Goal: Complete application form

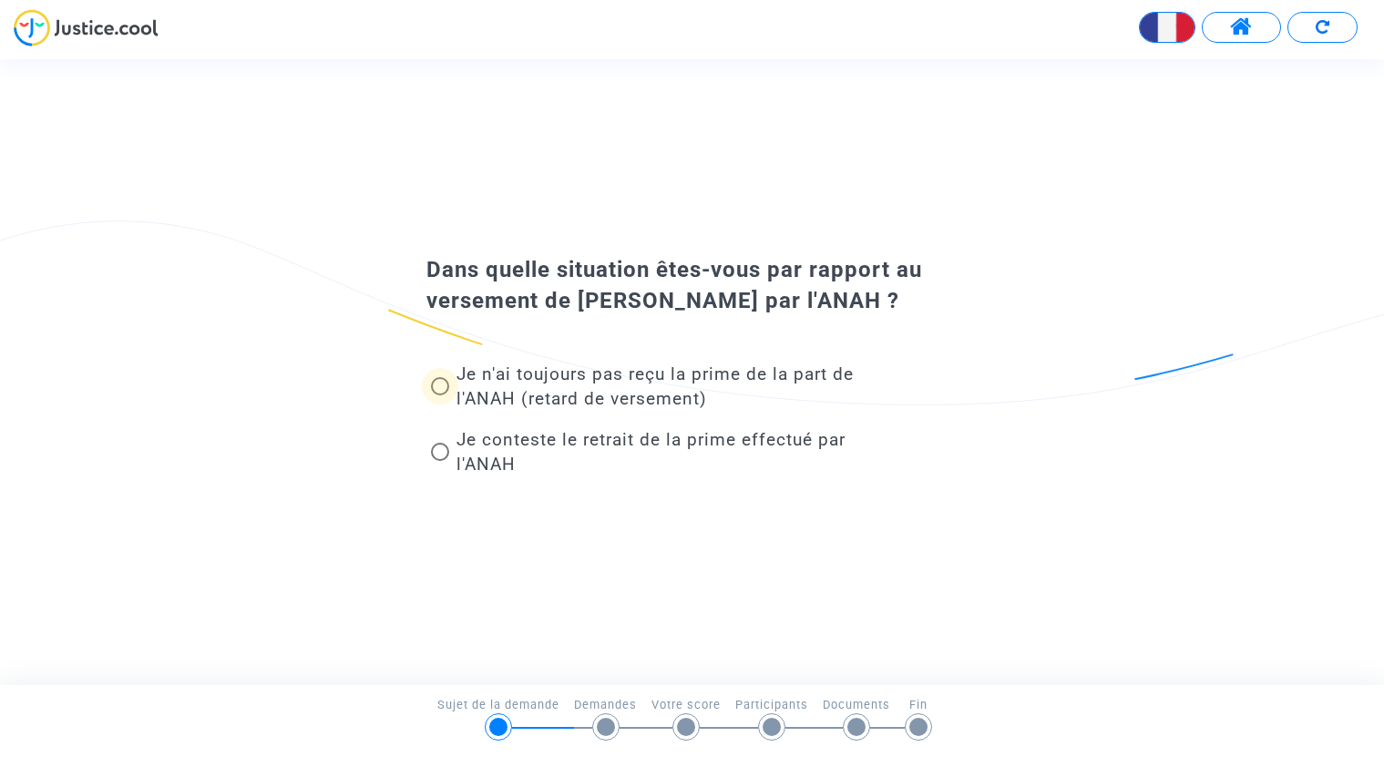
click at [447, 389] on span at bounding box center [440, 386] width 18 height 18
click at [440, 396] on input "Je n'ai toujours pas reçu la prime de la part de l'ANAH (retard de versement)" at bounding box center [439, 396] width 1 height 1
radio input "true"
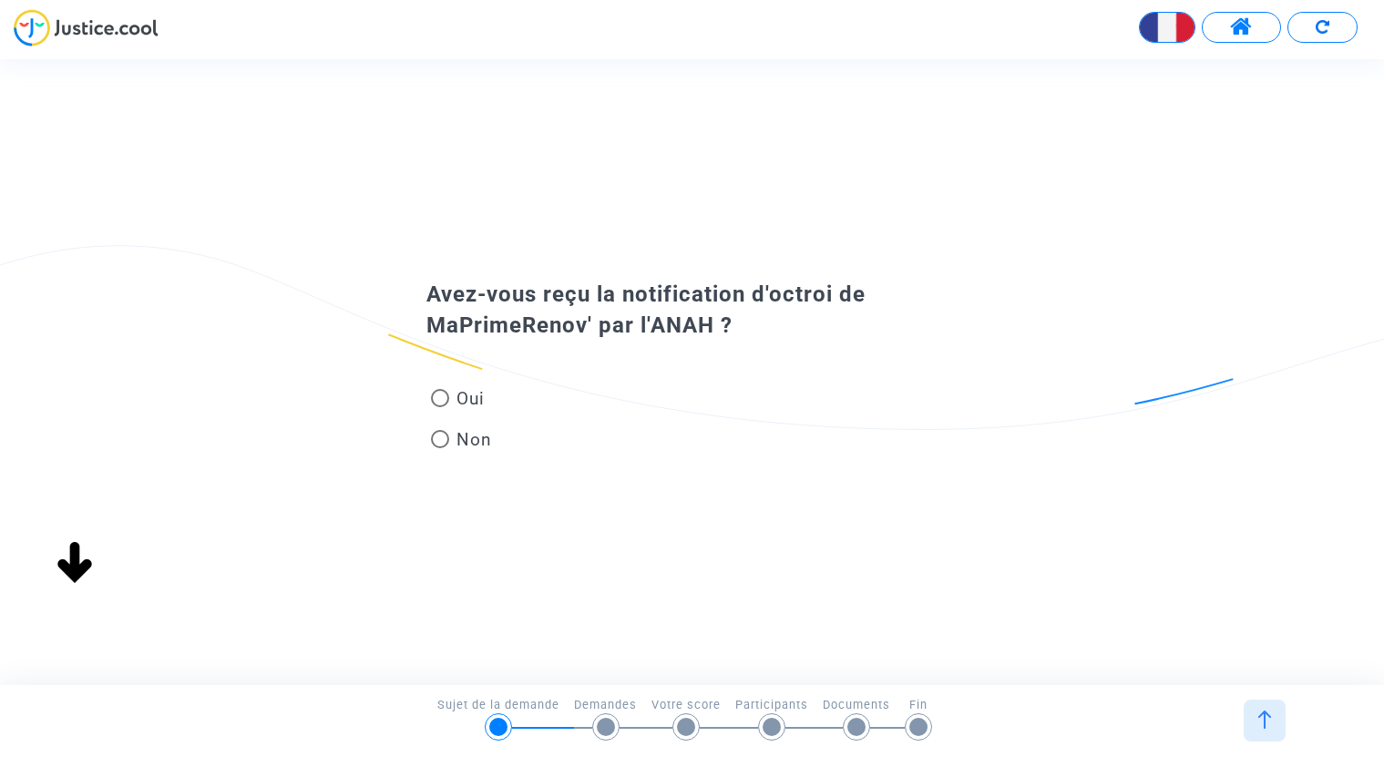
click at [442, 397] on span at bounding box center [440, 398] width 18 height 18
click at [440, 407] on input "Oui" at bounding box center [439, 407] width 1 height 1
radio input "true"
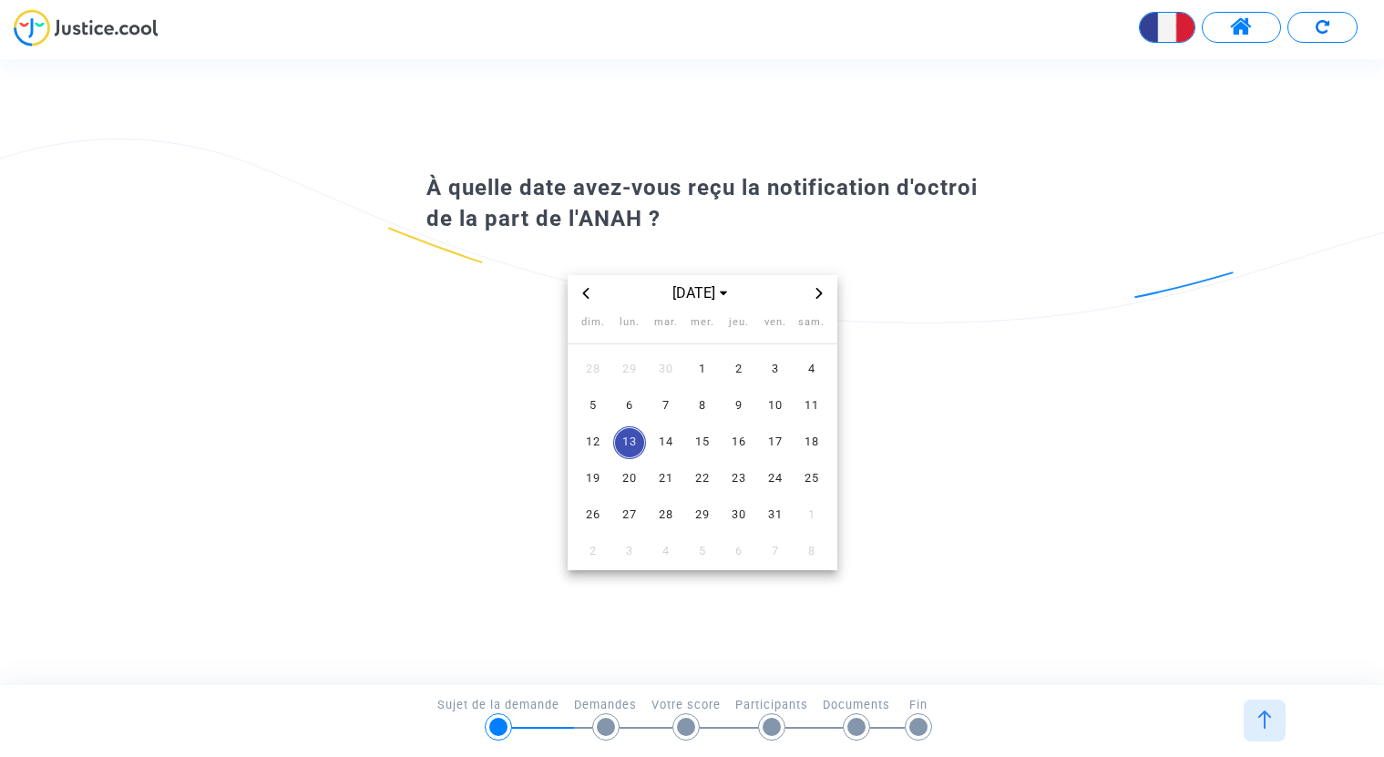
click at [592, 294] on span "Previous month" at bounding box center [586, 294] width 22 height 22
click at [590, 294] on icon "Previous month" at bounding box center [586, 293] width 11 height 11
click at [722, 293] on span "juil. 2025" at bounding box center [702, 294] width 91 height 22
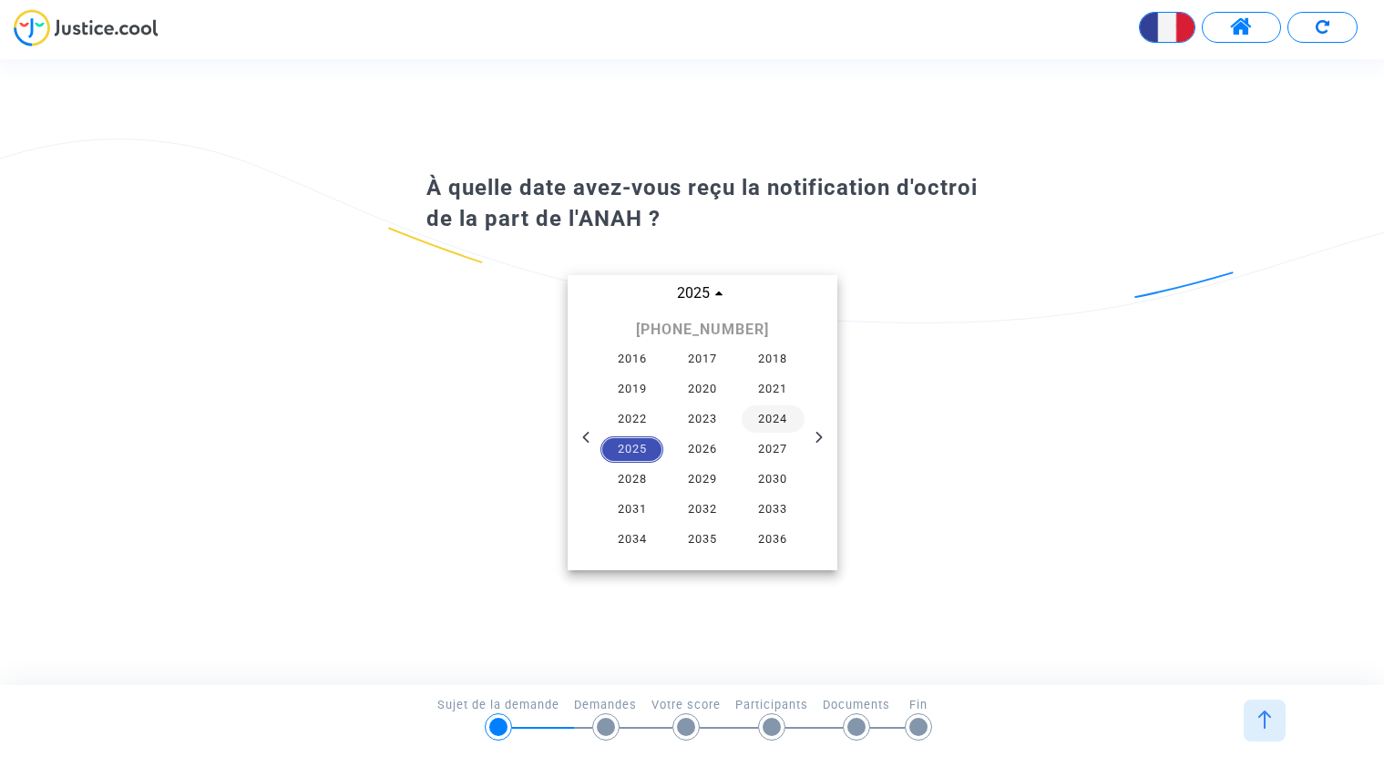
click at [771, 418] on span "2024" at bounding box center [774, 419] width 64 height 27
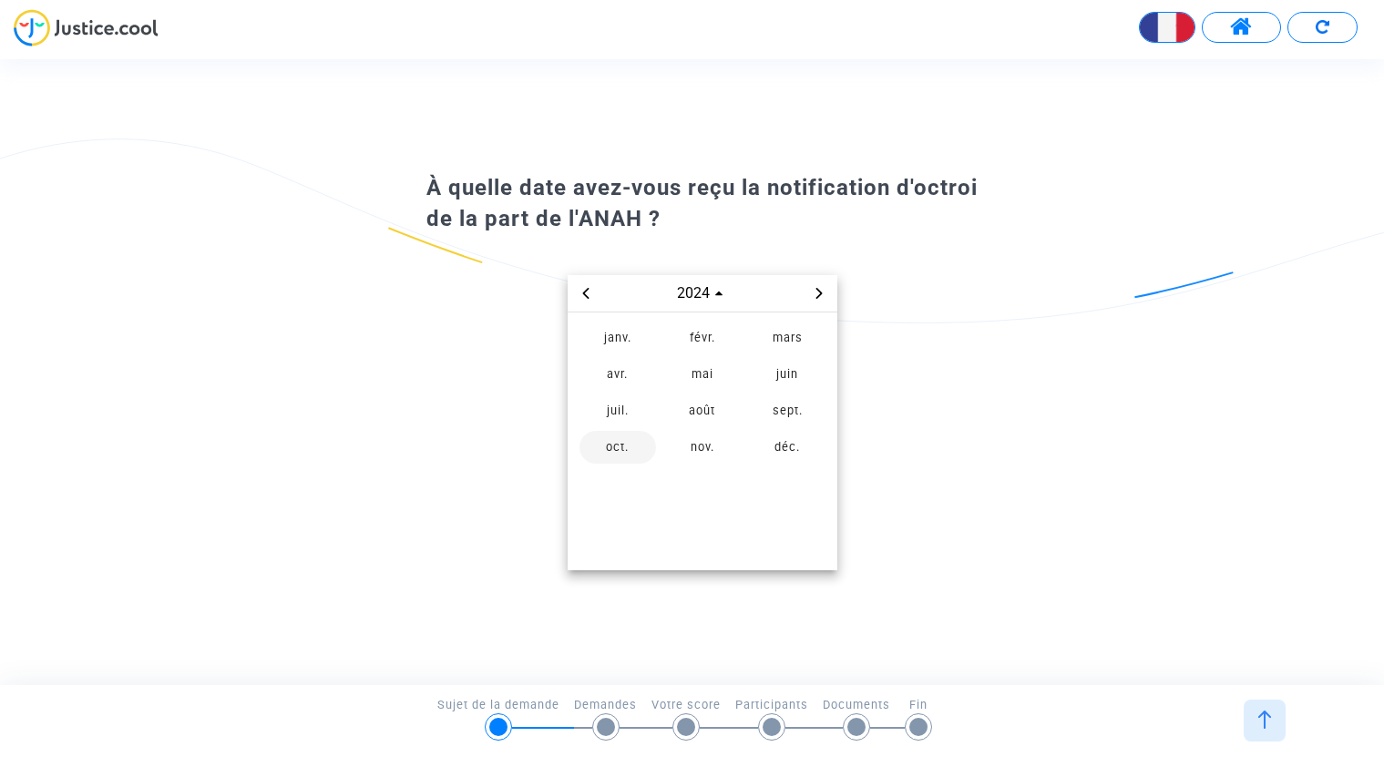
click at [620, 448] on span "oct." at bounding box center [618, 447] width 77 height 33
click at [694, 511] on span "30" at bounding box center [702, 515] width 33 height 33
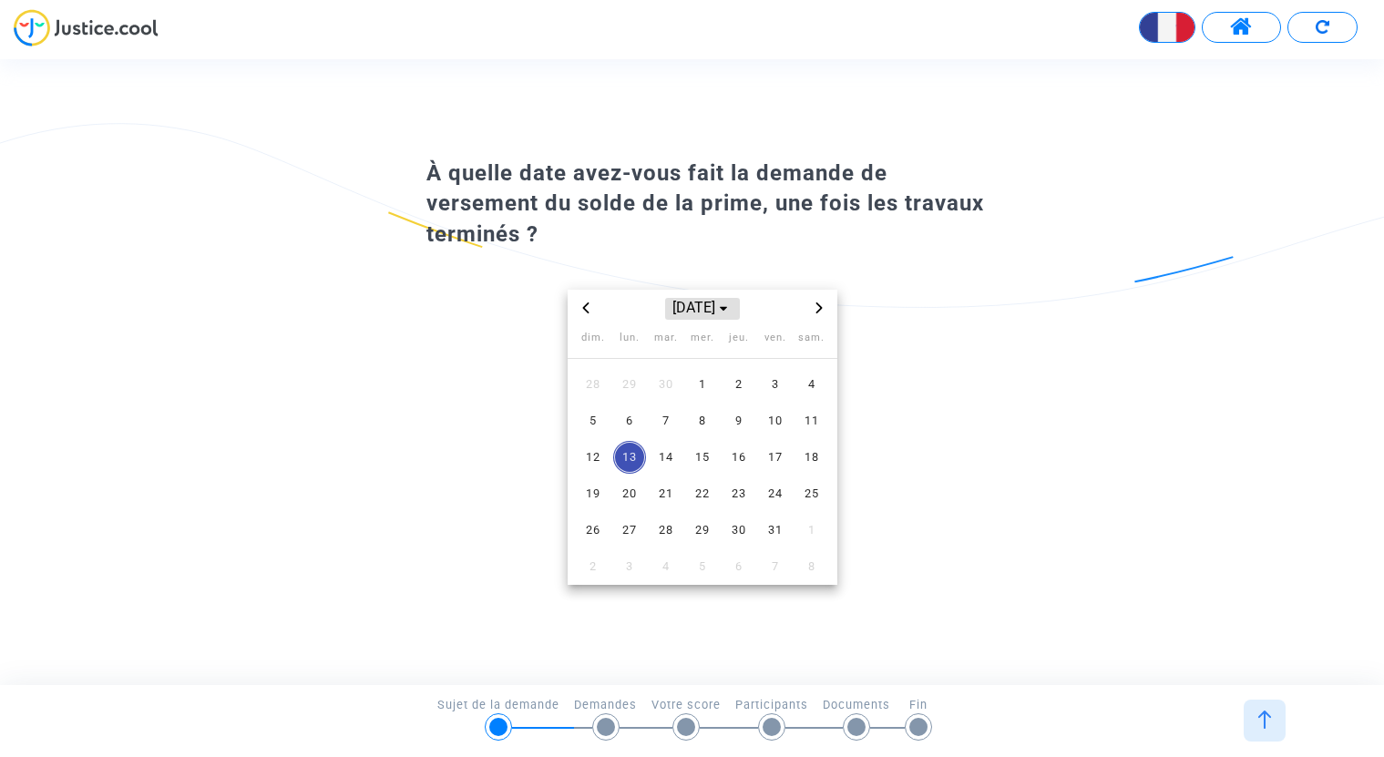
click at [667, 305] on span "oct. 2025" at bounding box center [702, 309] width 75 height 22
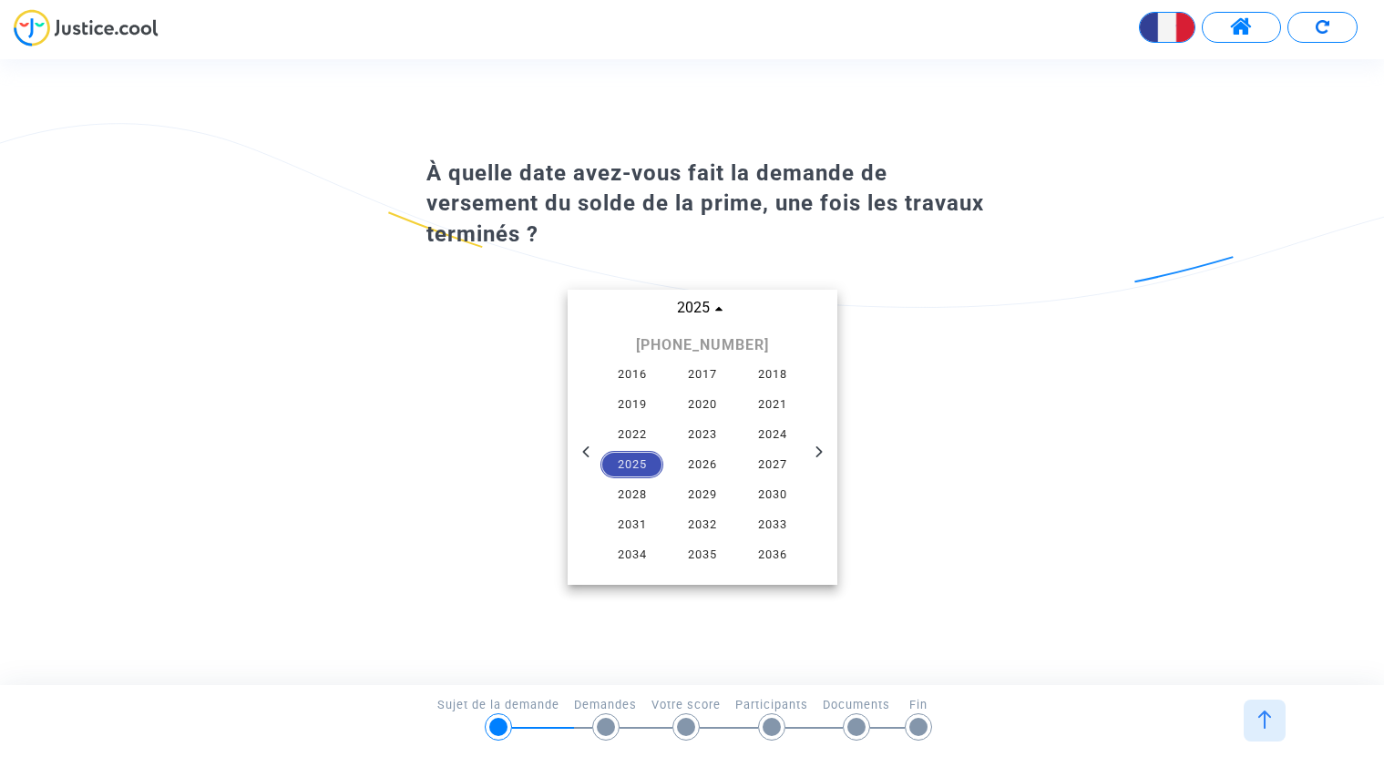
click at [623, 463] on span "2025" at bounding box center [633, 464] width 64 height 27
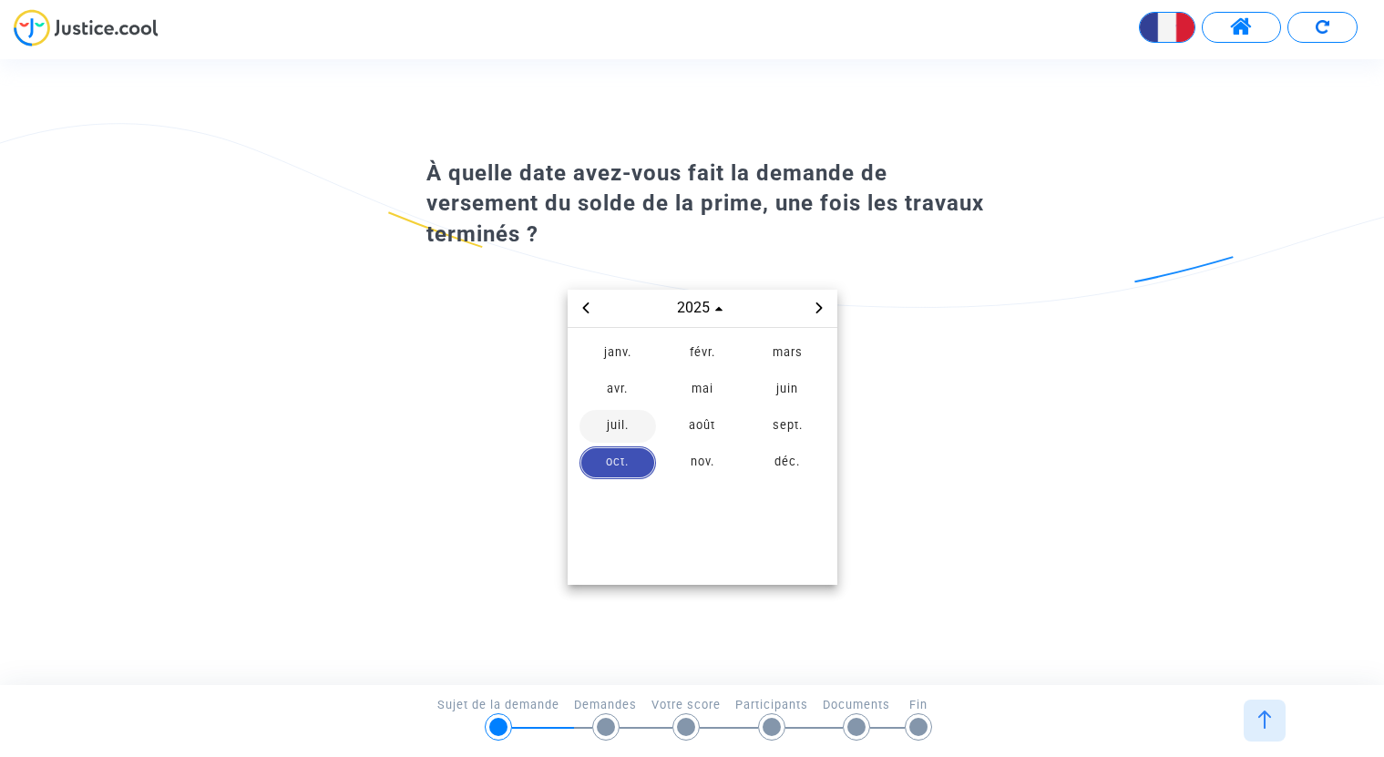
click at [613, 421] on span "juil." at bounding box center [618, 426] width 77 height 33
click at [734, 491] on span "24" at bounding box center [739, 494] width 33 height 33
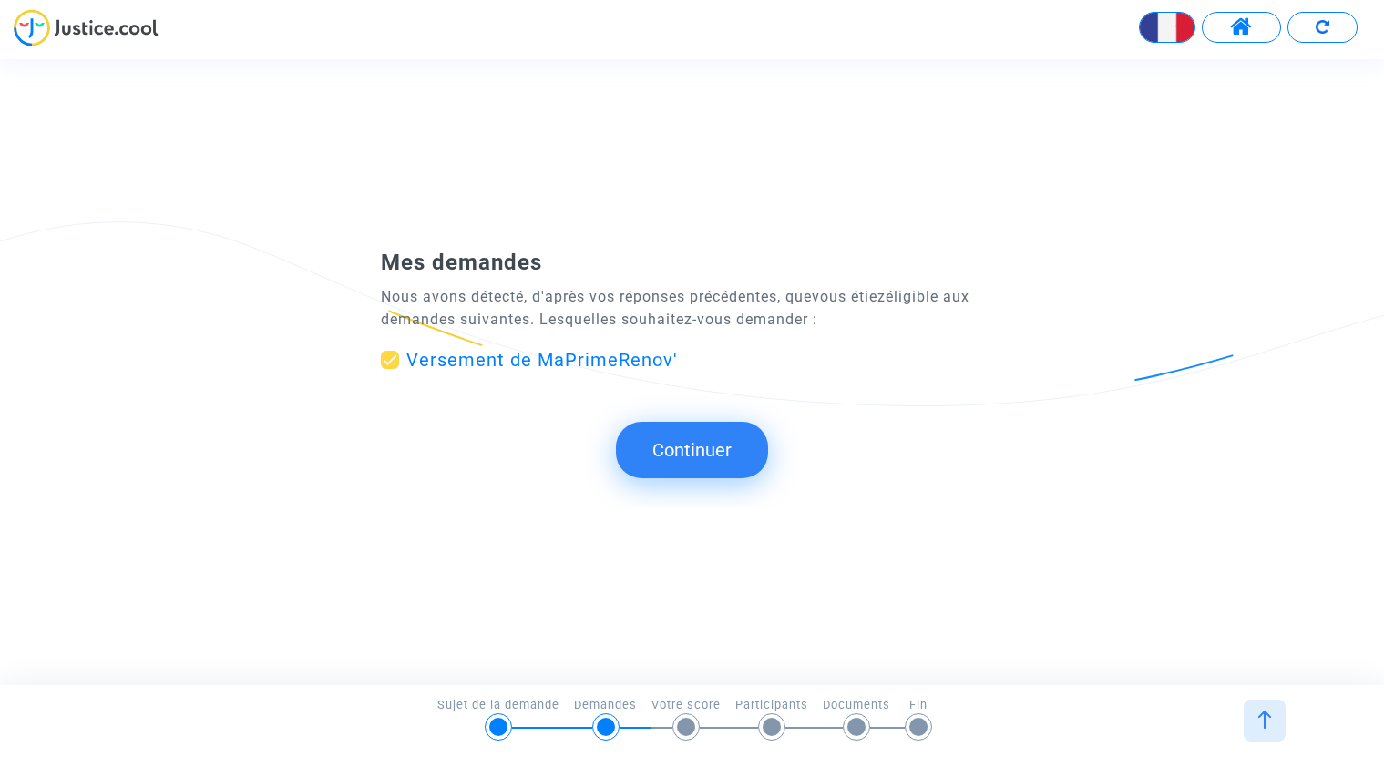
click at [658, 465] on button "Continuer" at bounding box center [692, 450] width 152 height 57
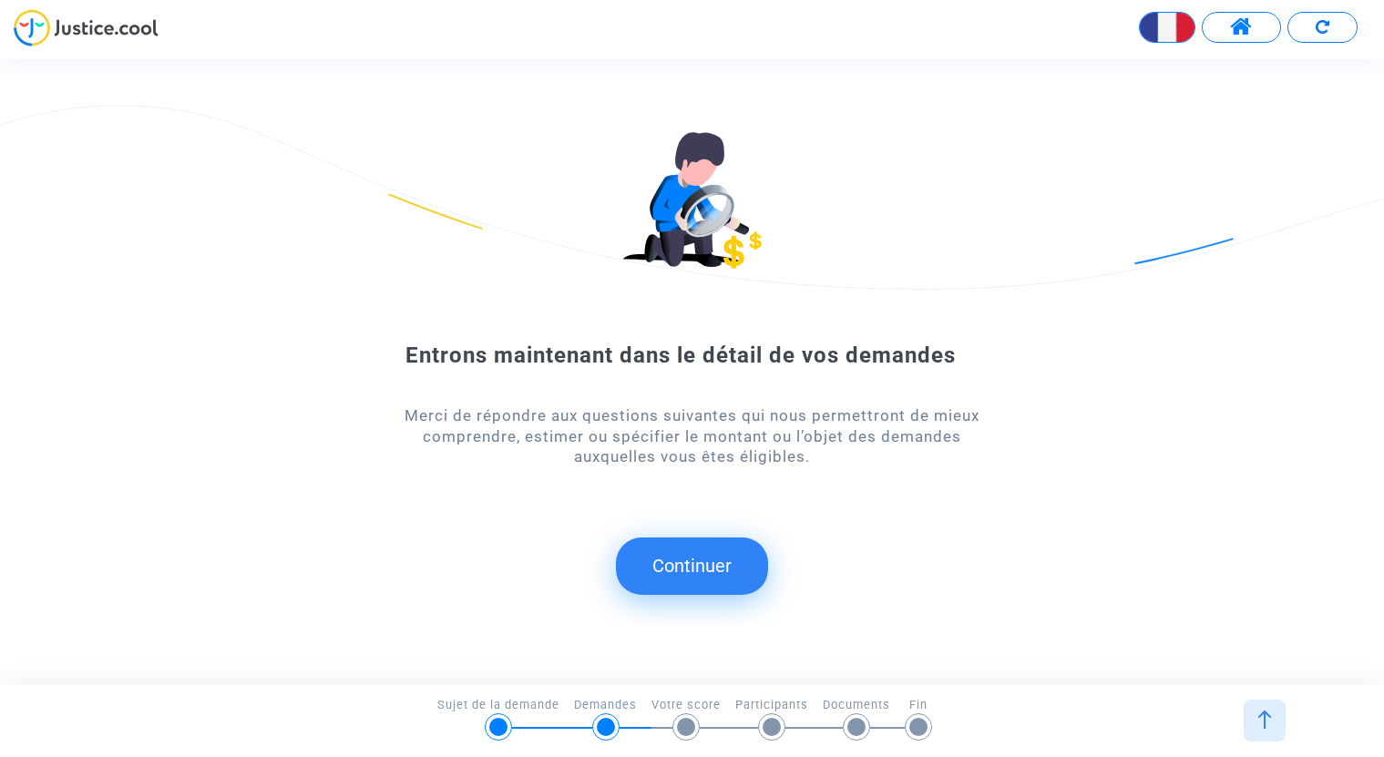
click at [680, 562] on button "Continuer" at bounding box center [692, 566] width 152 height 57
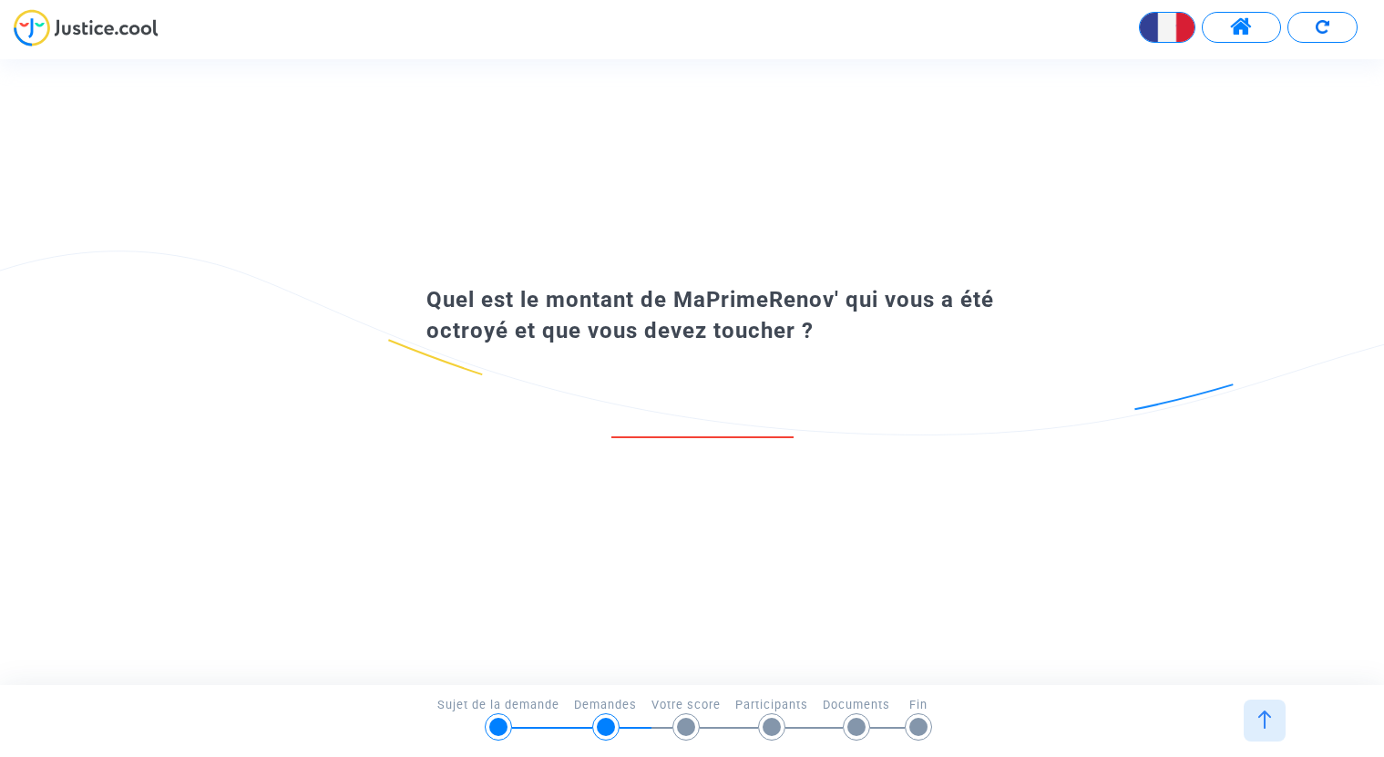
click at [732, 417] on input "number" at bounding box center [703, 418] width 182 height 25
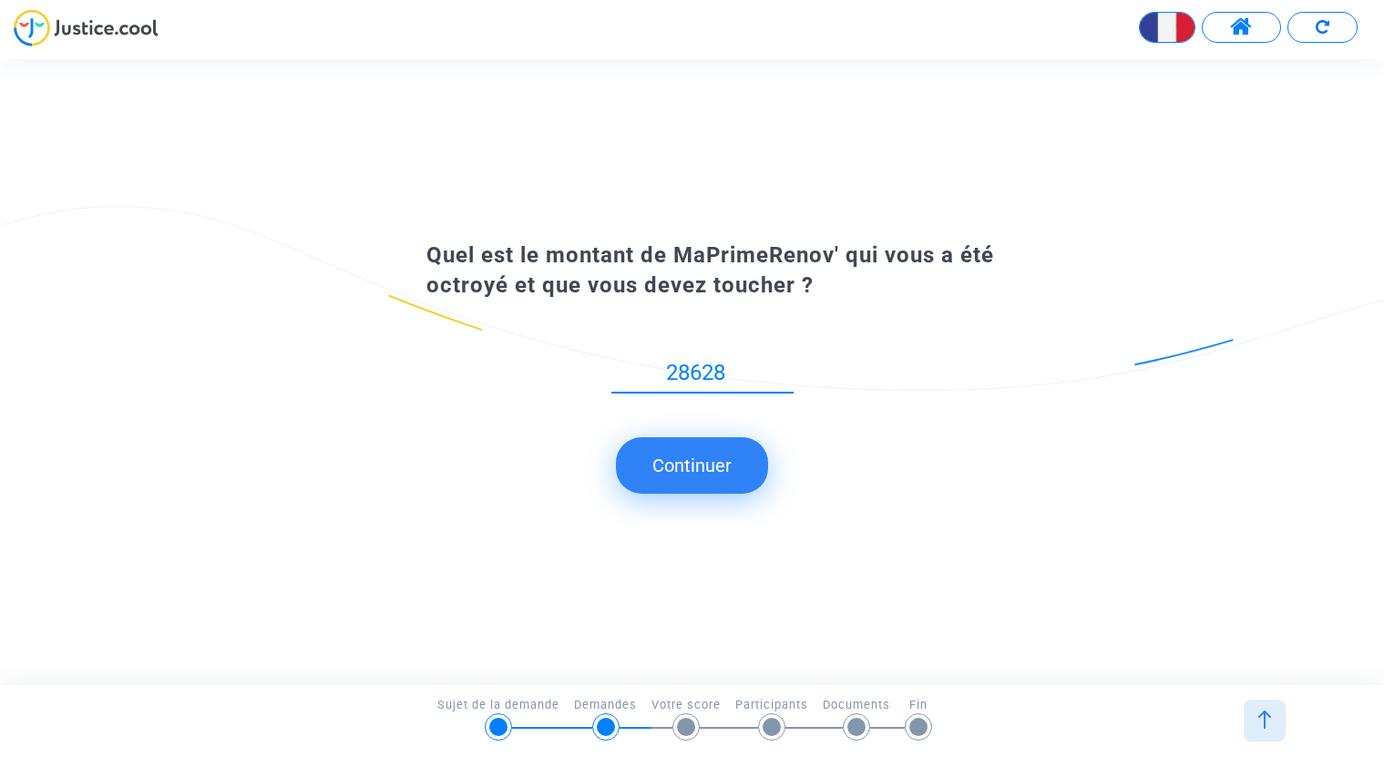
type input "28628"
click at [711, 457] on button "Continuer" at bounding box center [692, 465] width 152 height 57
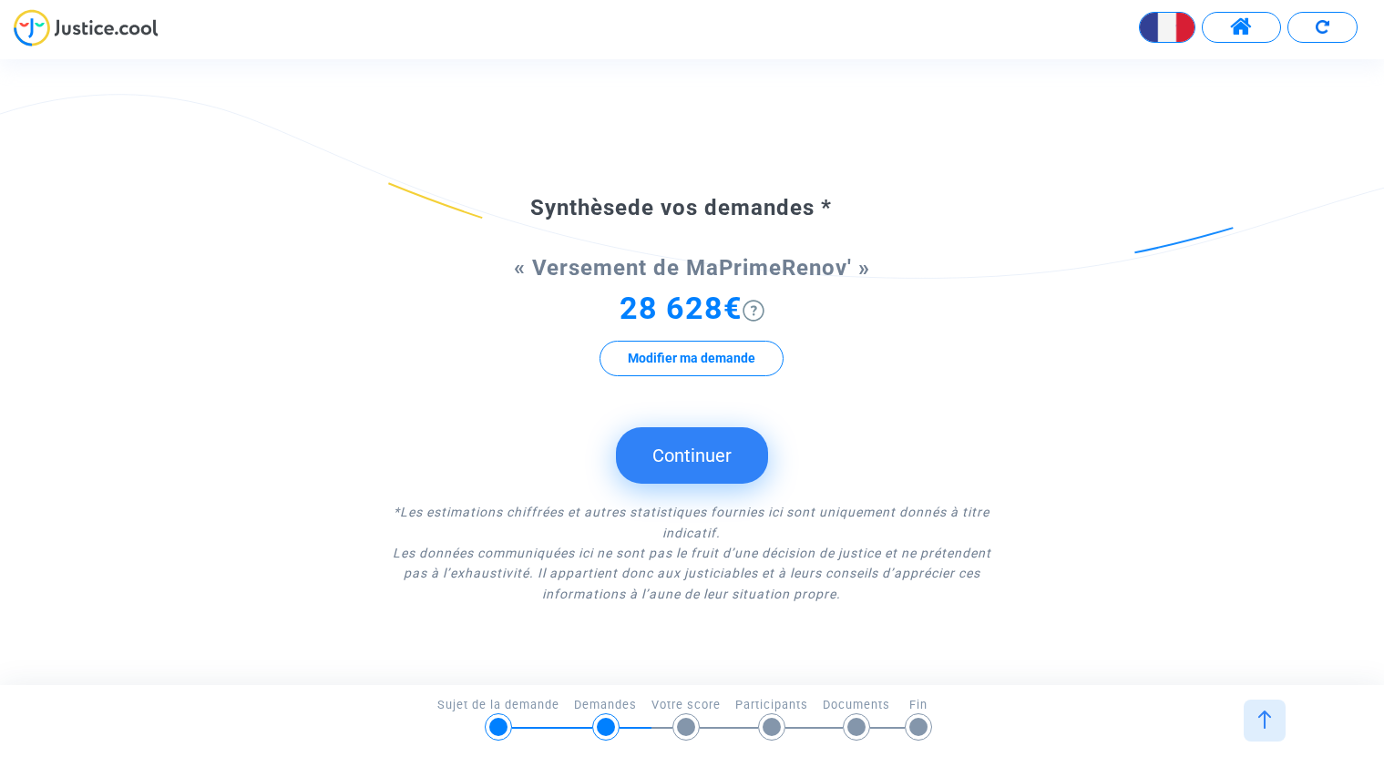
click at [720, 465] on button "Continuer" at bounding box center [692, 455] width 152 height 57
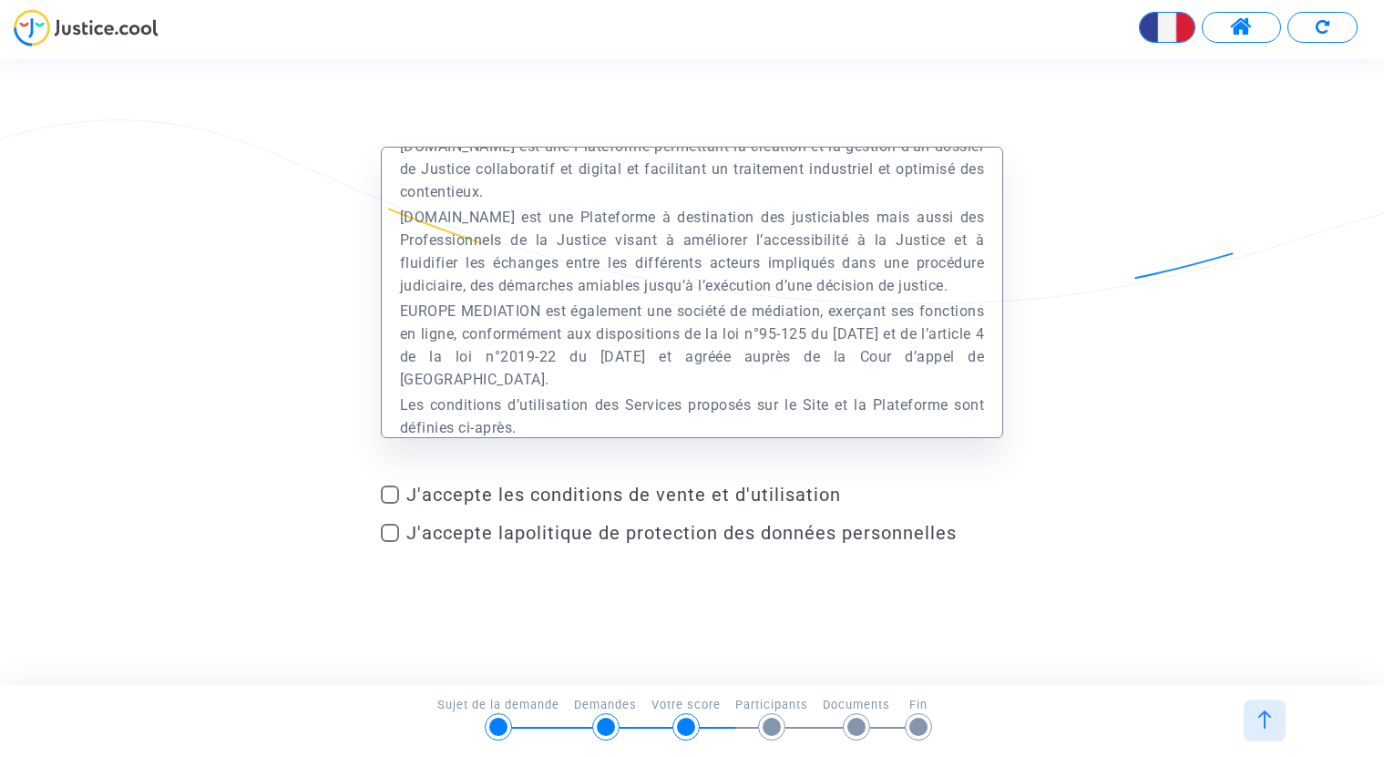
scroll to position [273, 0]
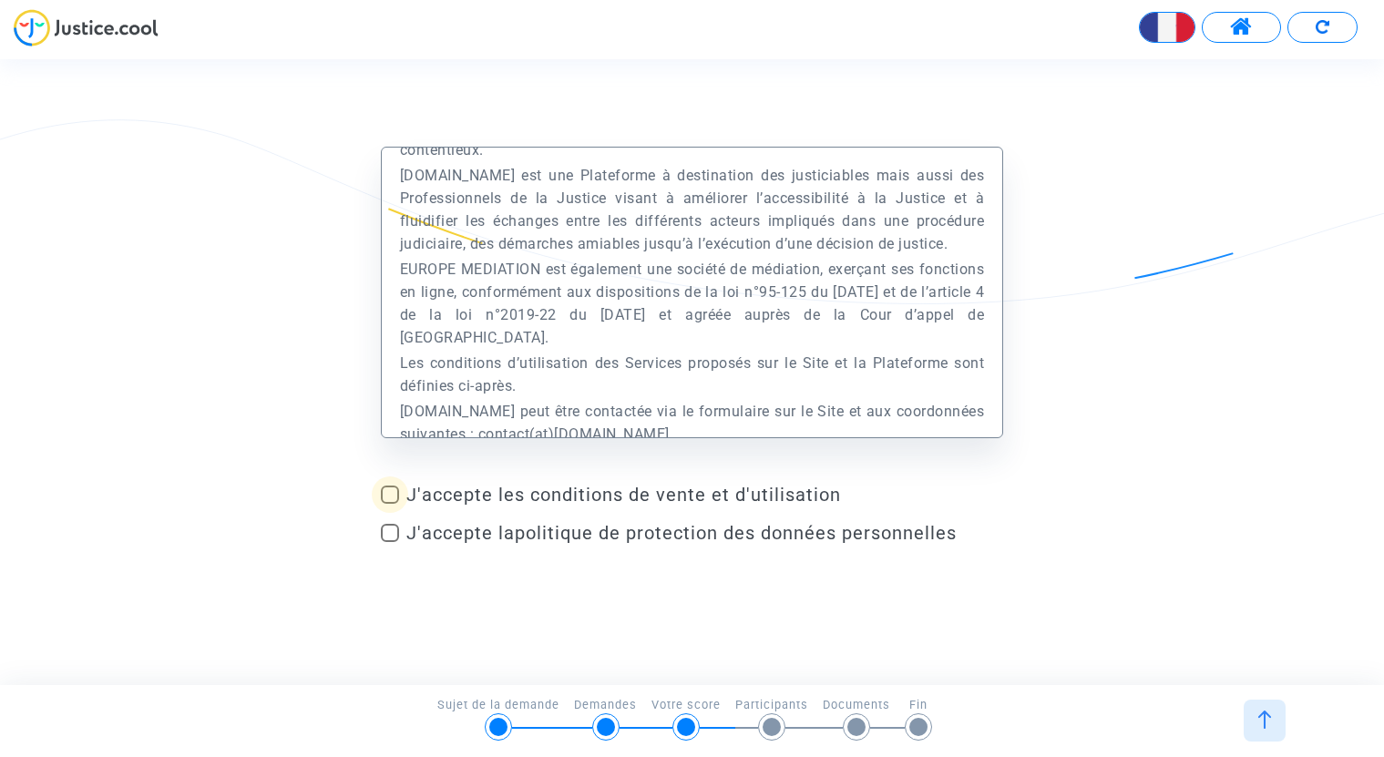
click at [389, 491] on span at bounding box center [390, 495] width 18 height 18
click at [389, 504] on input "J'accepte les conditions de vente et d'utilisation" at bounding box center [389, 504] width 1 height 1
checkbox input "true"
click at [388, 529] on span at bounding box center [390, 533] width 18 height 18
click at [389, 542] on input "J'accepte la politique de protection des données personnelles" at bounding box center [389, 542] width 1 height 1
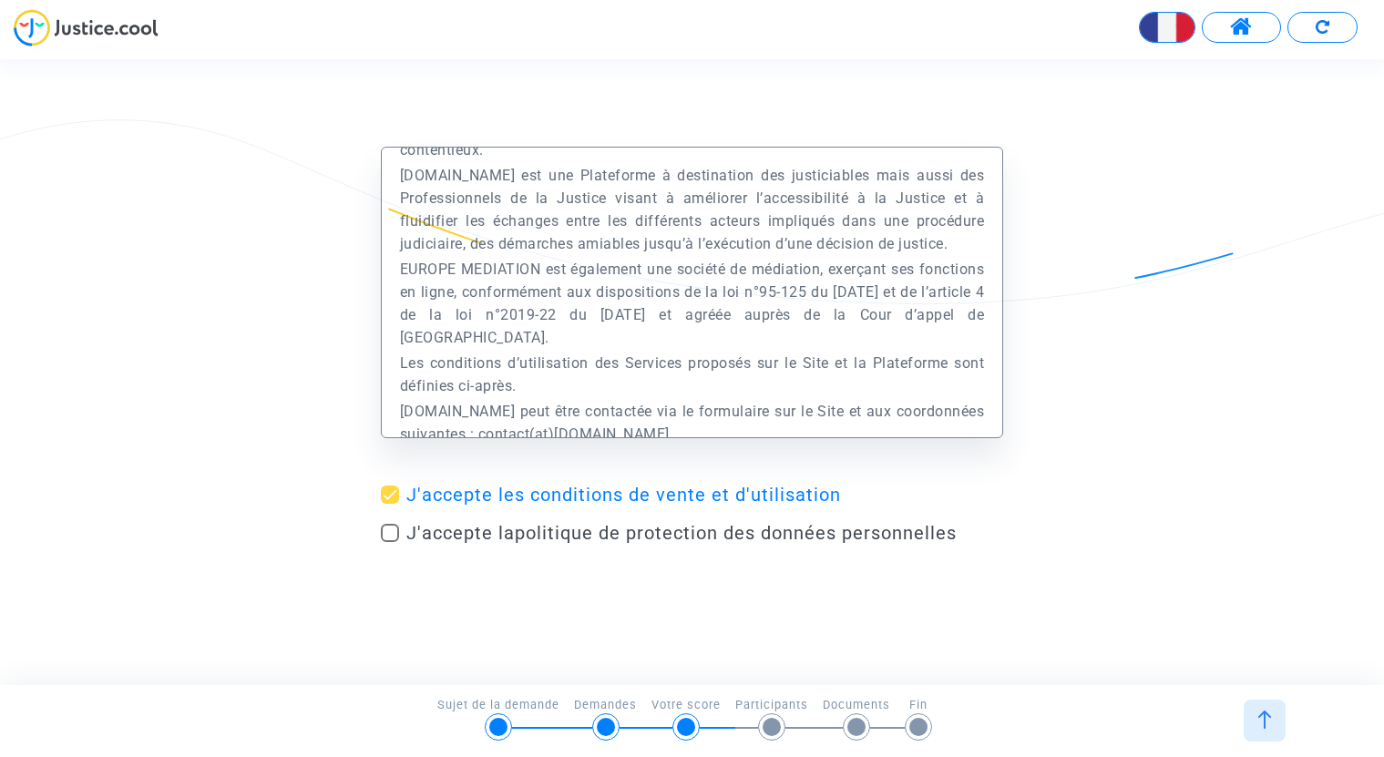
checkbox input "true"
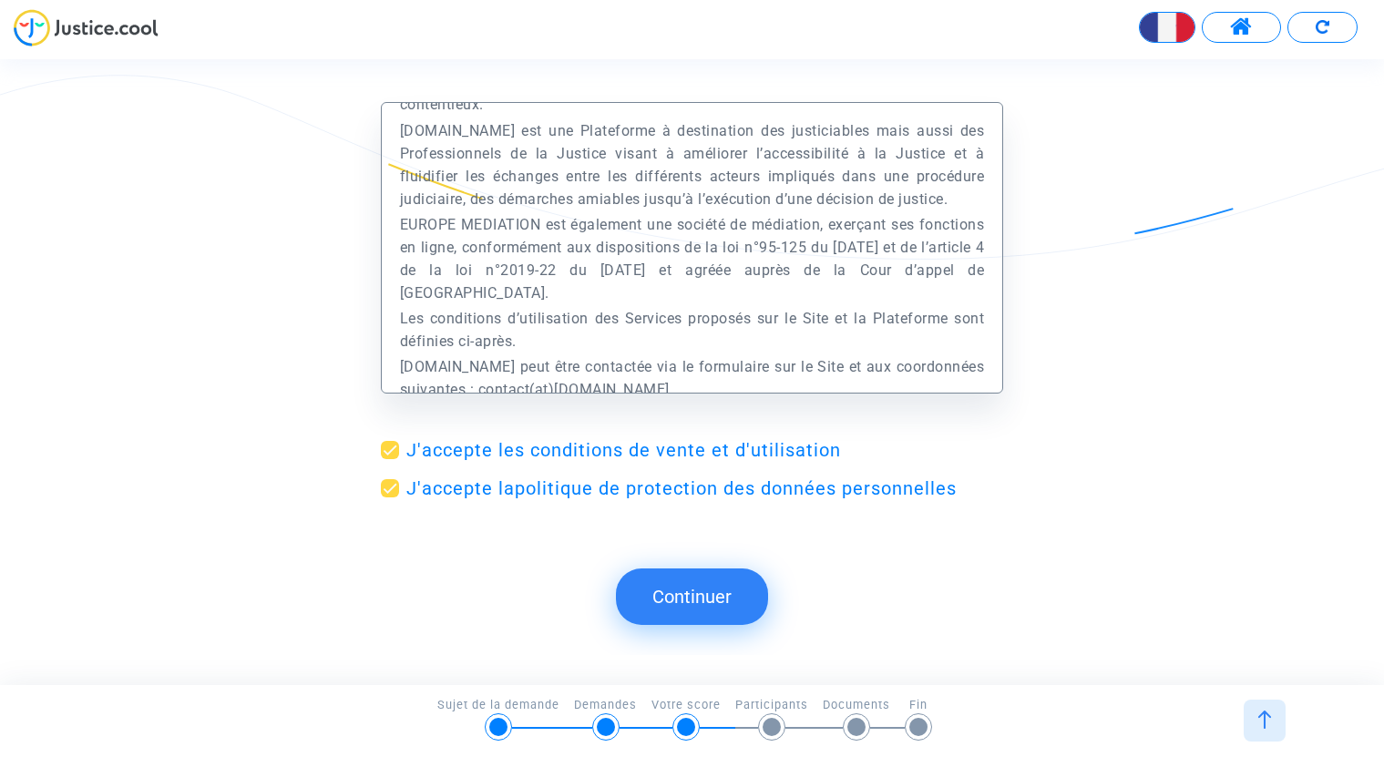
click at [680, 593] on button "Continuer" at bounding box center [692, 597] width 152 height 57
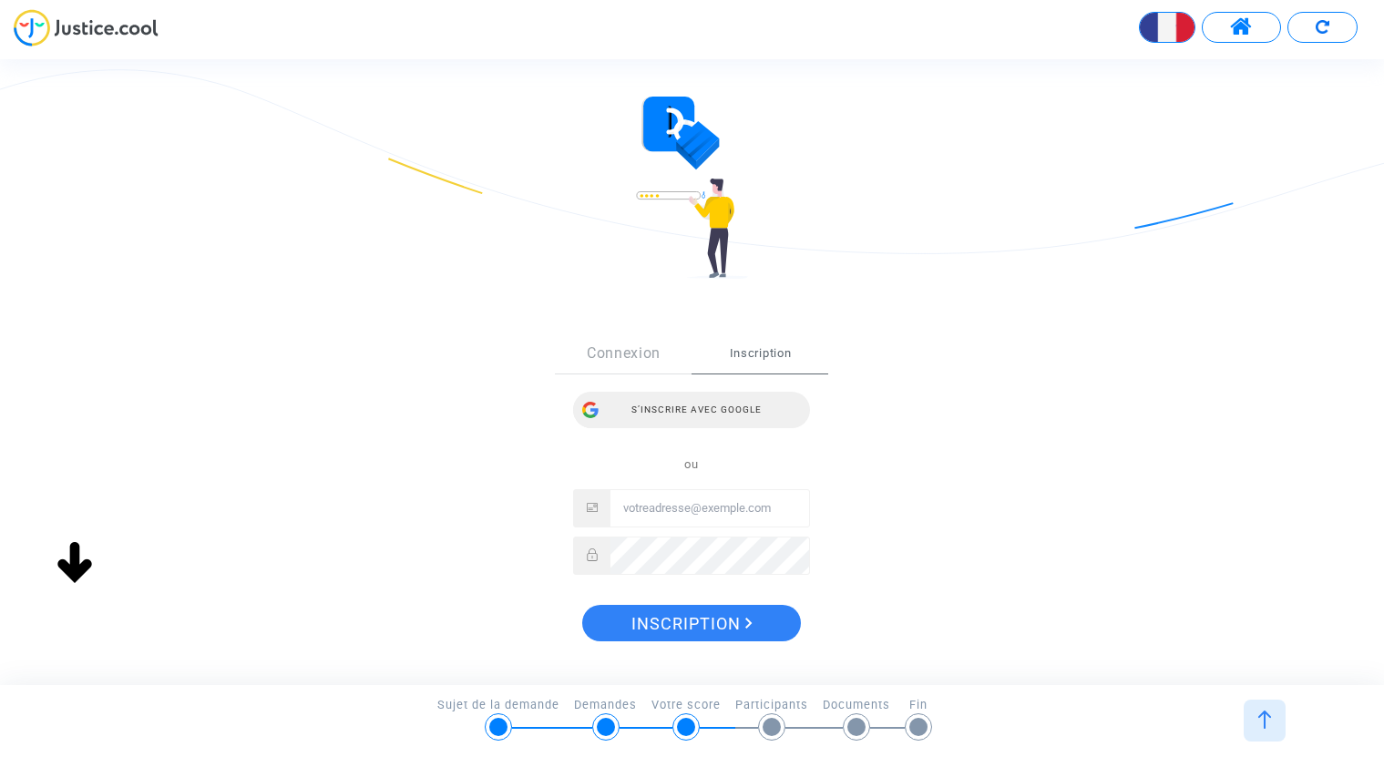
click at [715, 417] on div "Connexion Inscription S’inscrire avec Google ou" at bounding box center [691, 455] width 237 height 242
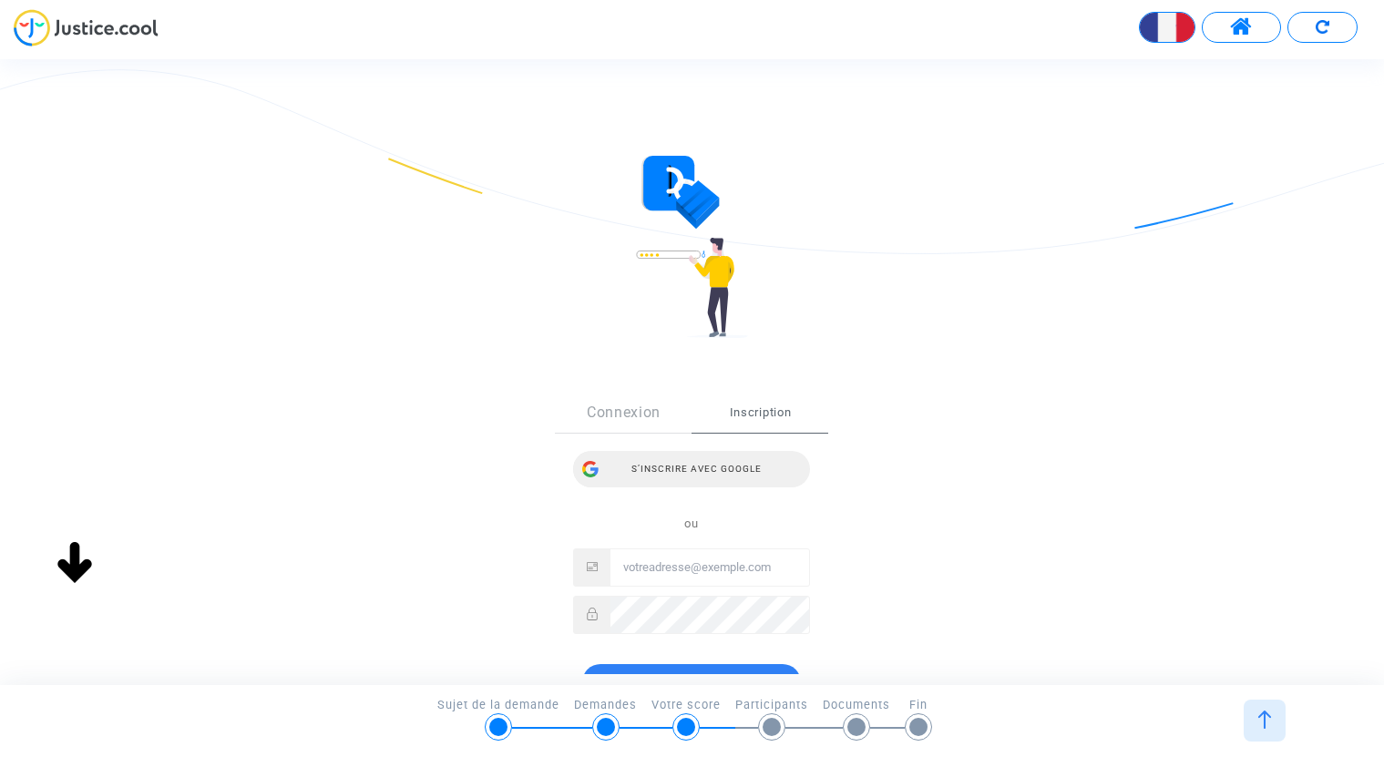
click at [696, 466] on div "S’inscrire avec Google" at bounding box center [691, 469] width 237 height 36
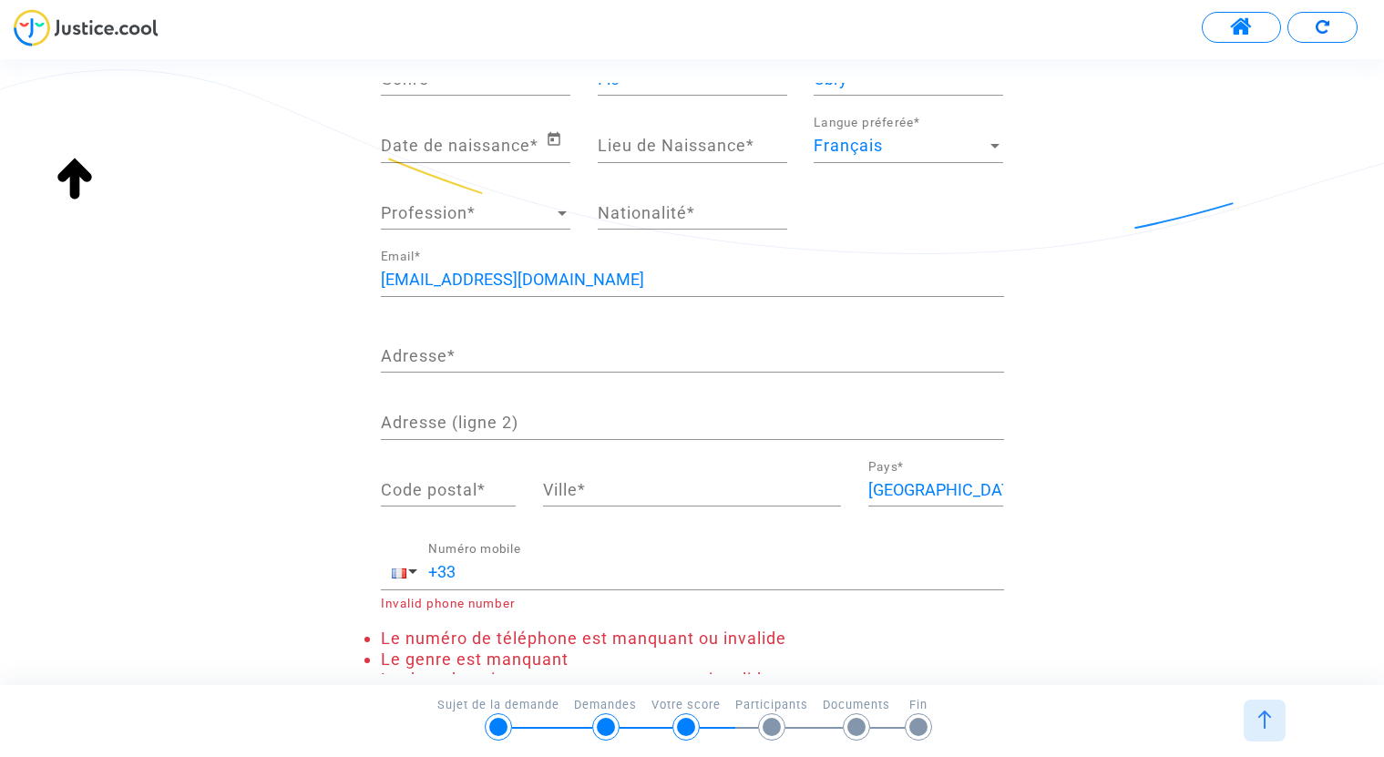
scroll to position [148, 0]
